Goal: Task Accomplishment & Management: Manage account settings

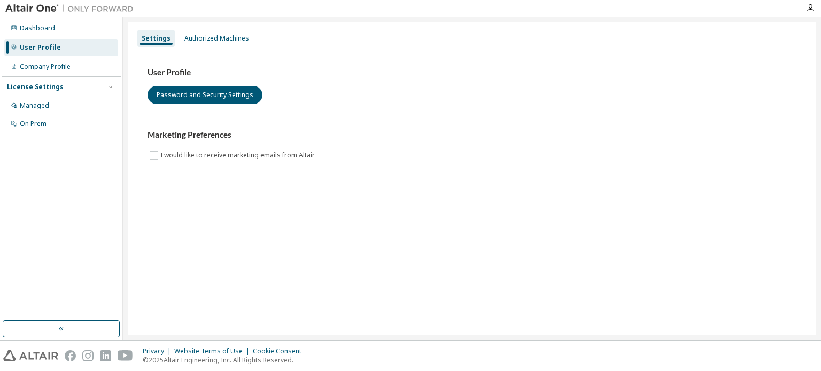
click at [65, 53] on div "User Profile" at bounding box center [61, 47] width 114 height 17
click at [185, 94] on button "Password and Security Settings" at bounding box center [205, 95] width 115 height 18
